Goal: Information Seeking & Learning: Learn about a topic

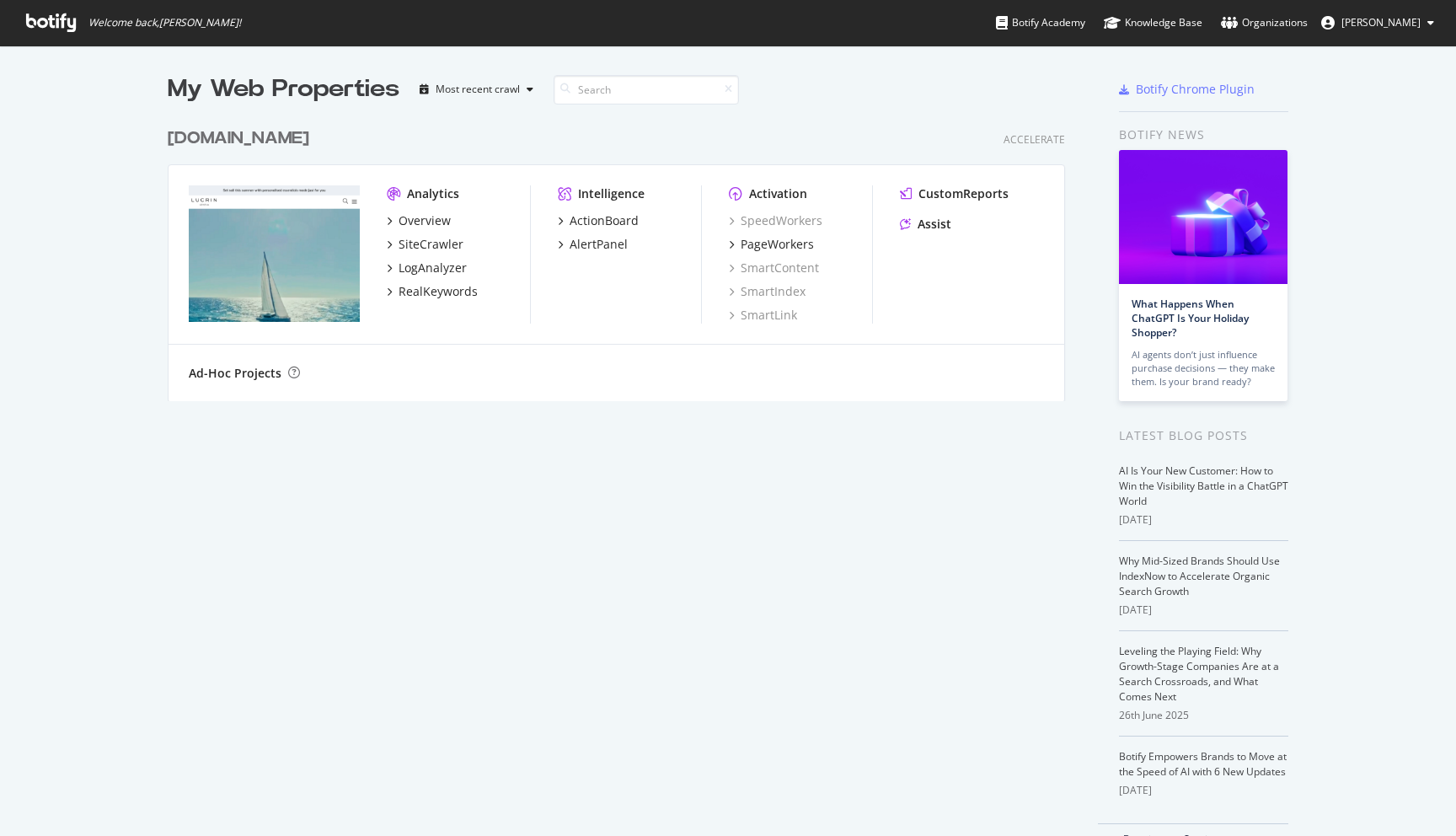
scroll to position [836, 1456]
click at [804, 216] on div "SpeedWorkers" at bounding box center [775, 220] width 93 height 17
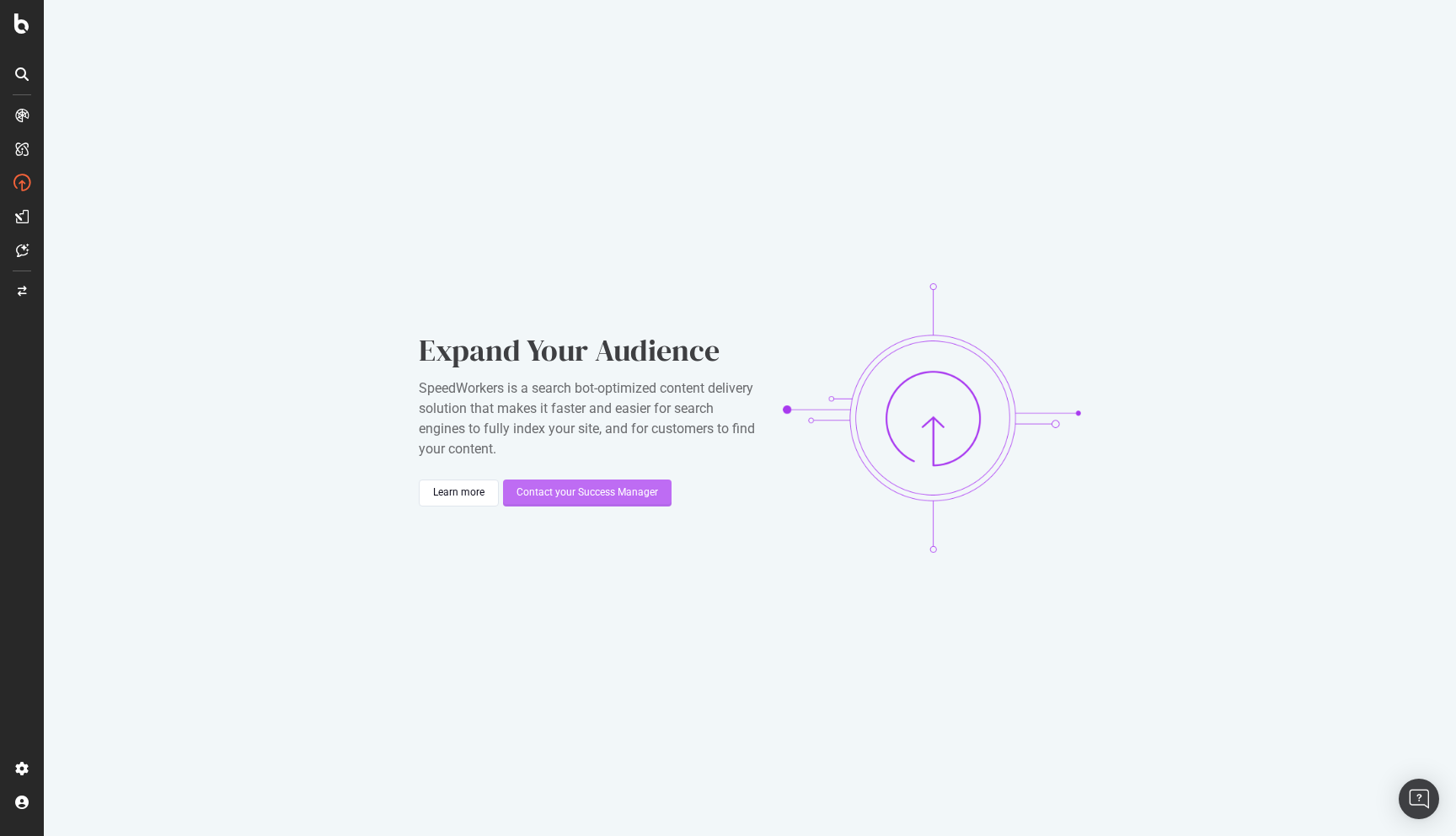
click at [586, 492] on div "Contact your Success Manager" at bounding box center [587, 492] width 142 height 14
click at [632, 387] on div "SpeedWorkers is a search bot-optimized content delivery solution that makes it …" at bounding box center [587, 418] width 337 height 81
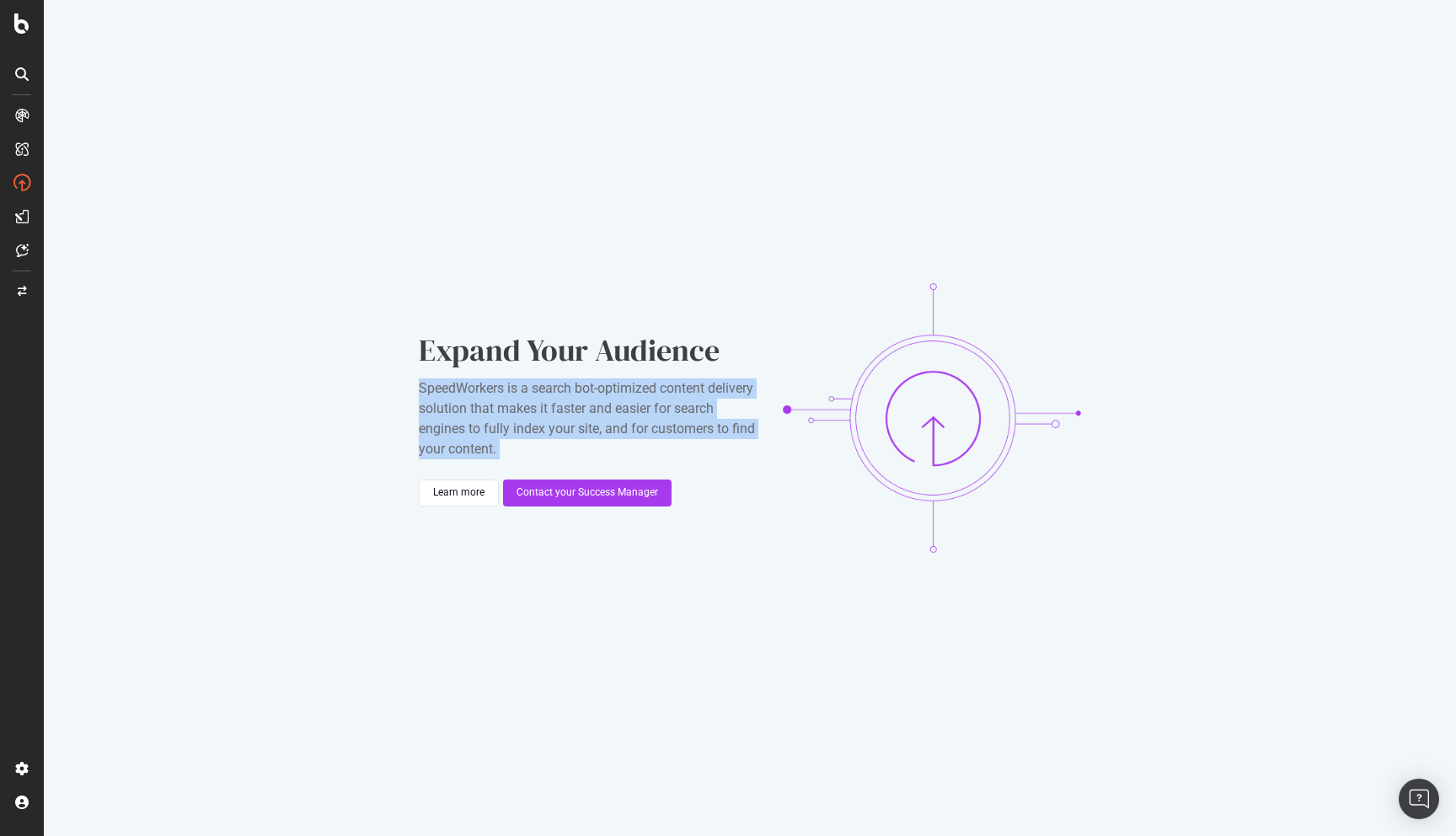
click at [632, 387] on div "SpeedWorkers is a search bot-optimized content delivery solution that makes it …" at bounding box center [587, 418] width 337 height 81
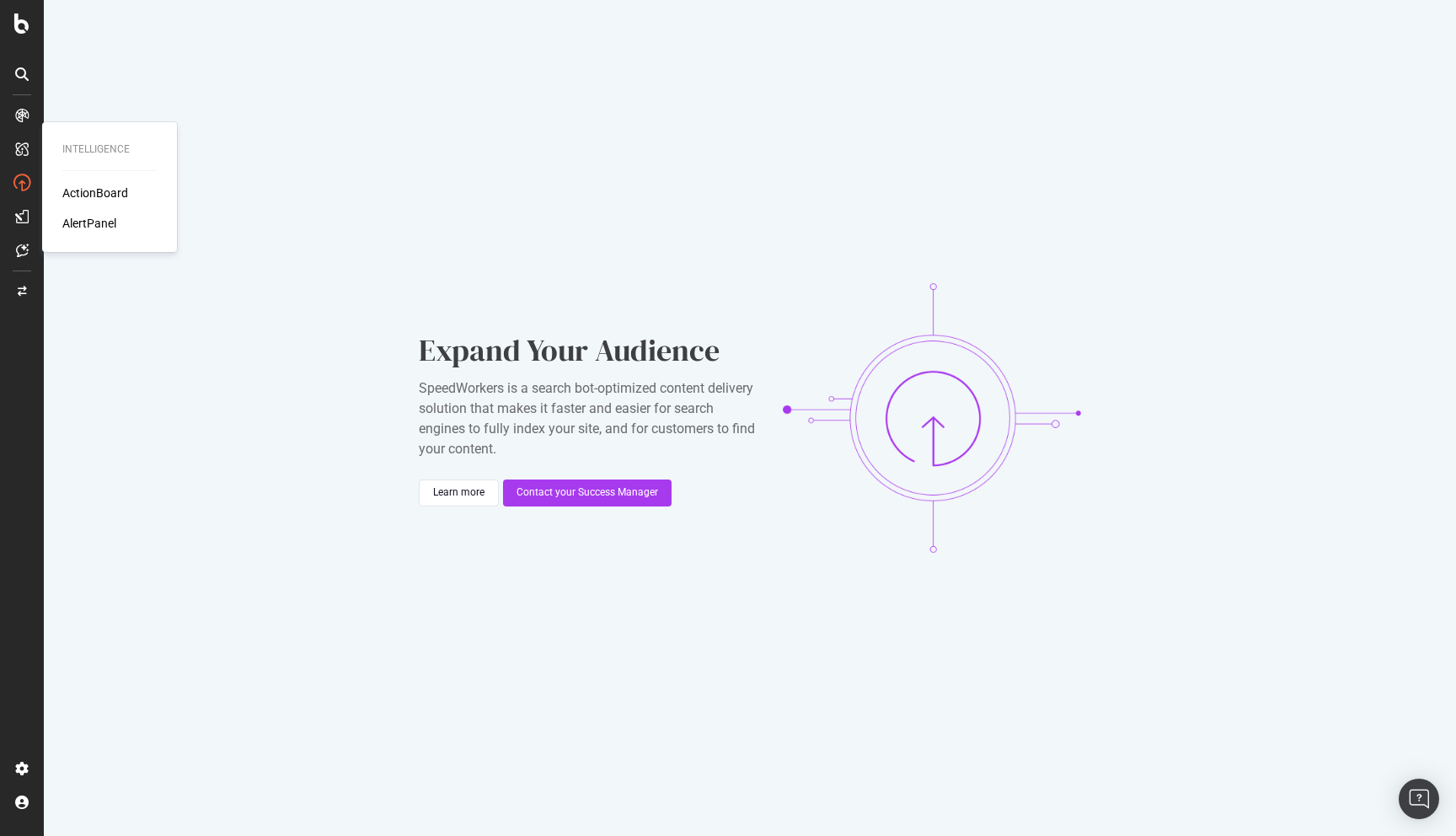
click at [85, 179] on div "Intelligence ActionBoard AlertPanel" at bounding box center [109, 187] width 122 height 123
click at [85, 185] on div "ActionBoard" at bounding box center [95, 192] width 66 height 17
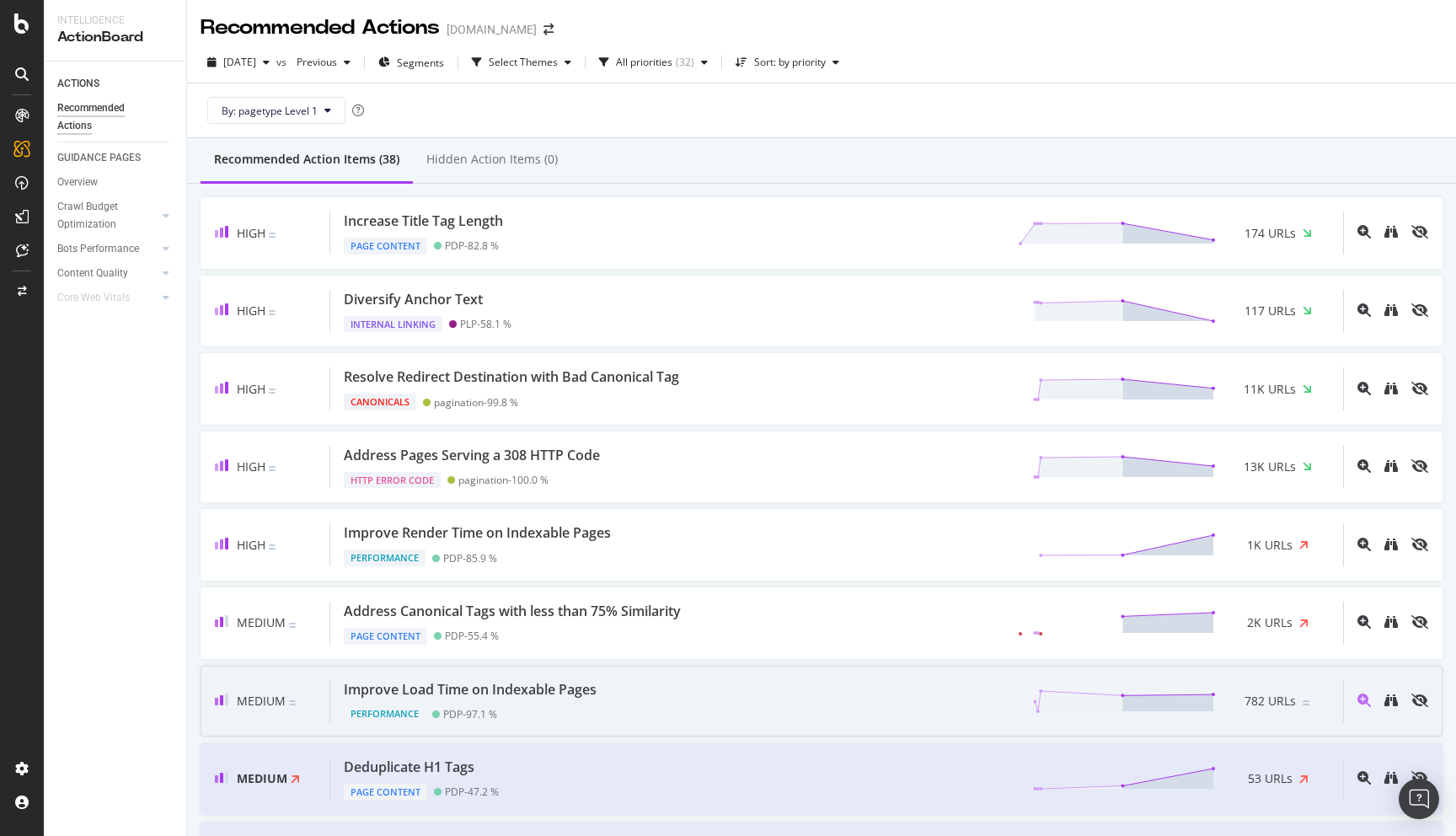
click at [490, 692] on div "Improve Load Time on Indexable Pages" at bounding box center [469, 690] width 253 height 19
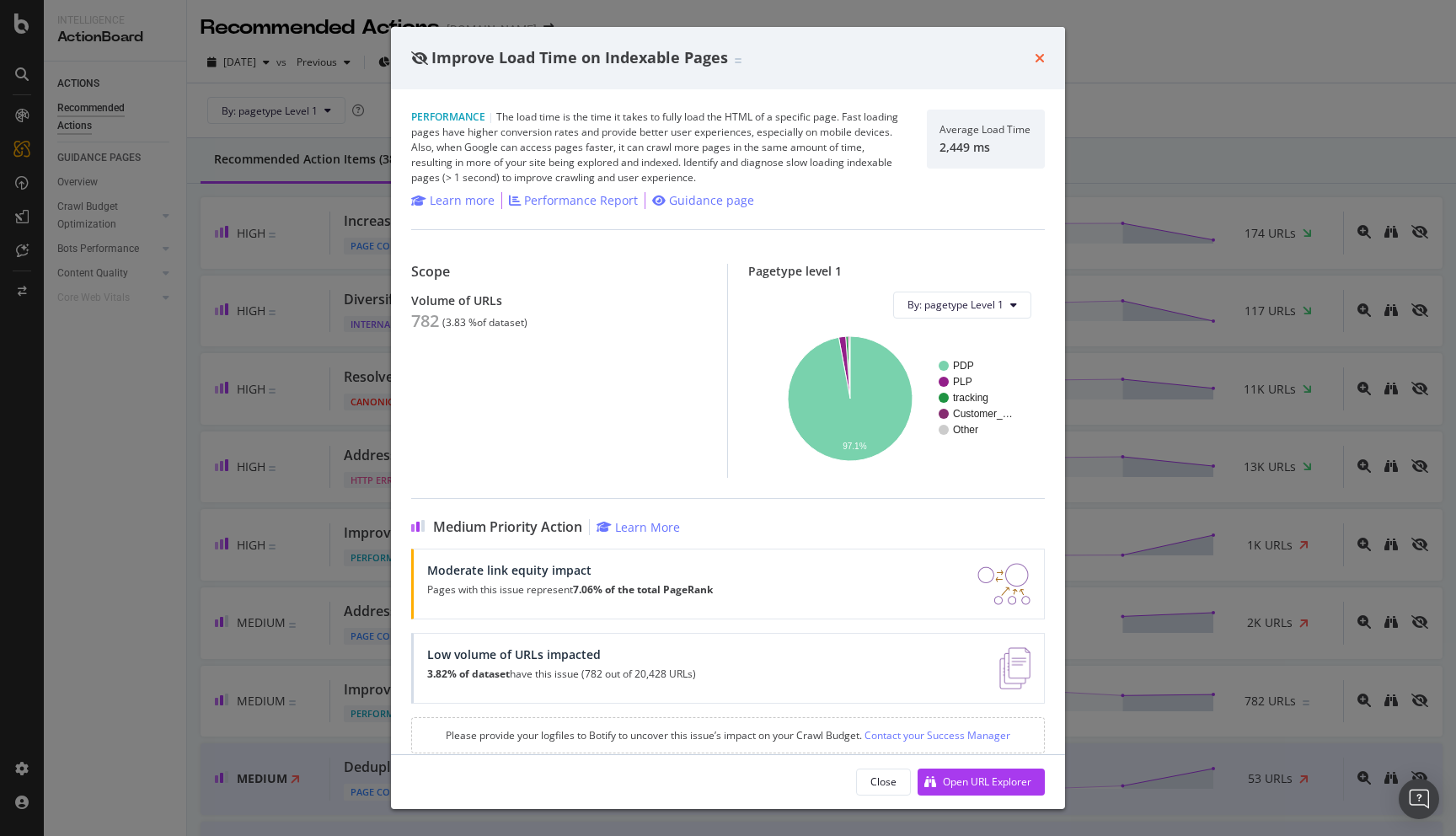
click at [1036, 57] on icon "times" at bounding box center [1038, 57] width 10 height 13
